Goal: Task Accomplishment & Management: Manage account settings

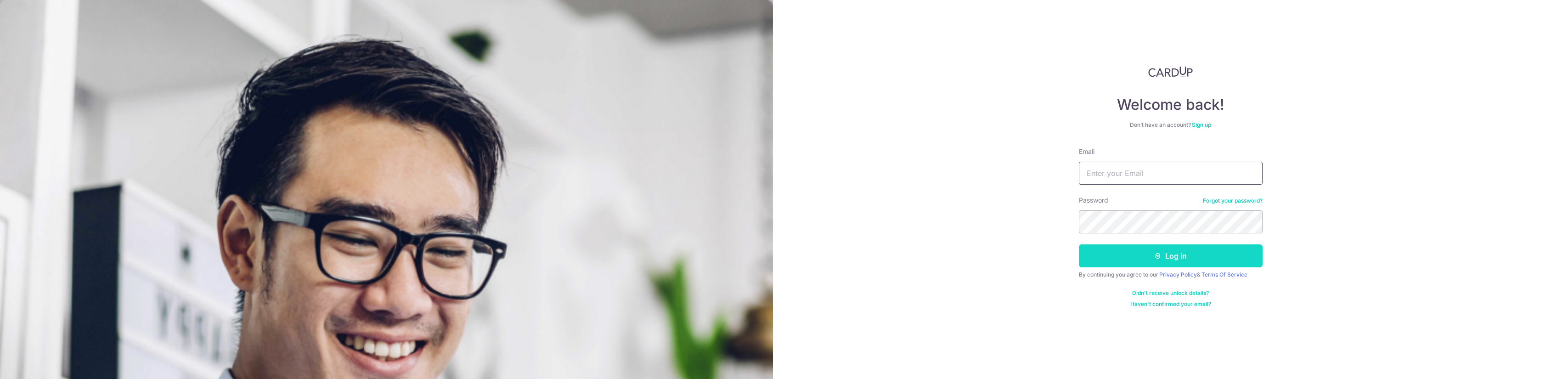
type input "[EMAIL_ADDRESS][DOMAIN_NAME]"
click at [1121, 252] on button "Log in" at bounding box center [1171, 255] width 184 height 23
